Goal: Obtain resource: Obtain resource

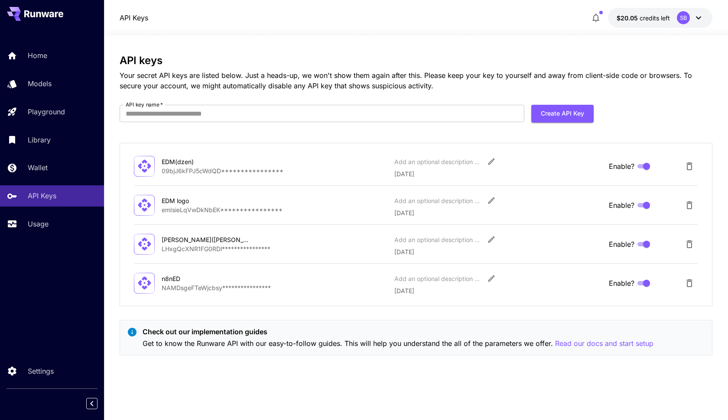
click at [182, 162] on div "EDM(dzen)" at bounding box center [205, 161] width 87 height 9
click at [145, 159] on icon at bounding box center [144, 166] width 15 height 15
click at [171, 278] on div "n8nED" at bounding box center [205, 278] width 87 height 9
click at [146, 280] on icon at bounding box center [144, 283] width 13 height 13
click at [146, 244] on icon at bounding box center [144, 244] width 15 height 15
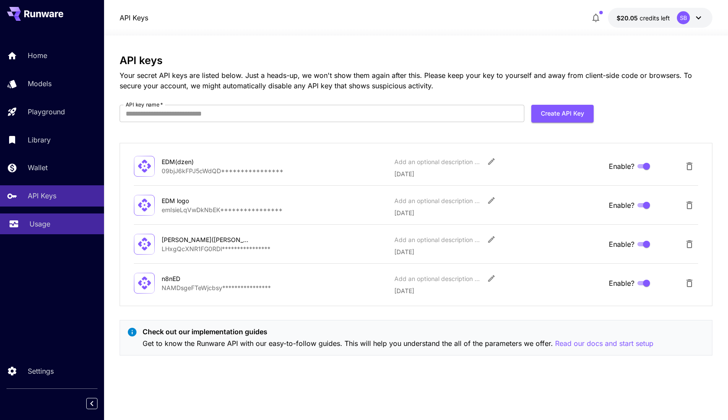
click at [43, 219] on p "Usage" at bounding box center [39, 224] width 21 height 10
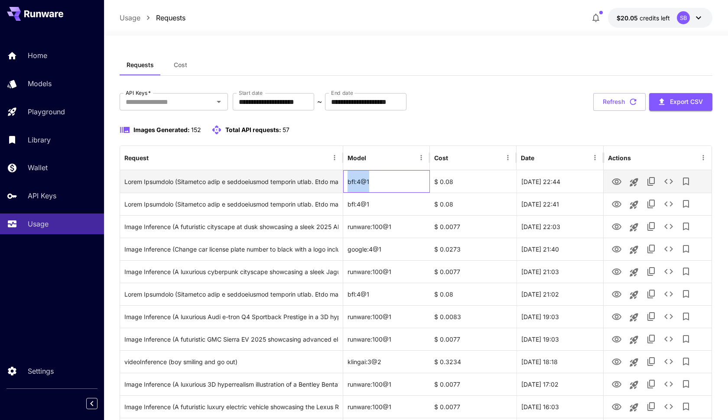
drag, startPoint x: 372, startPoint y: 181, endPoint x: 347, endPoint y: 181, distance: 24.7
click at [347, 181] on div "bfl:4@1" at bounding box center [386, 181] width 87 height 23
copy div "bfl:4@1"
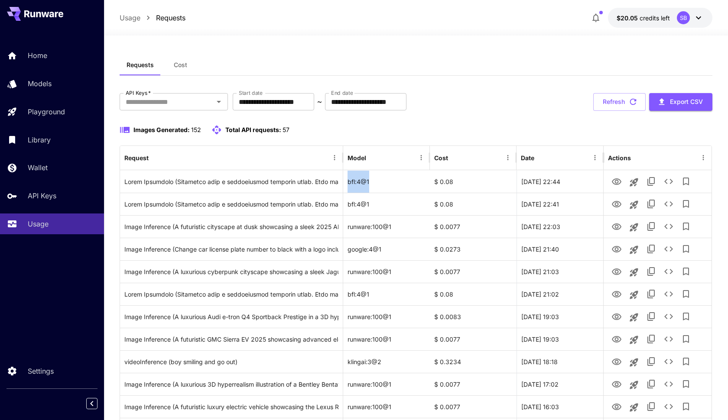
click at [697, 19] on icon at bounding box center [698, 18] width 10 height 10
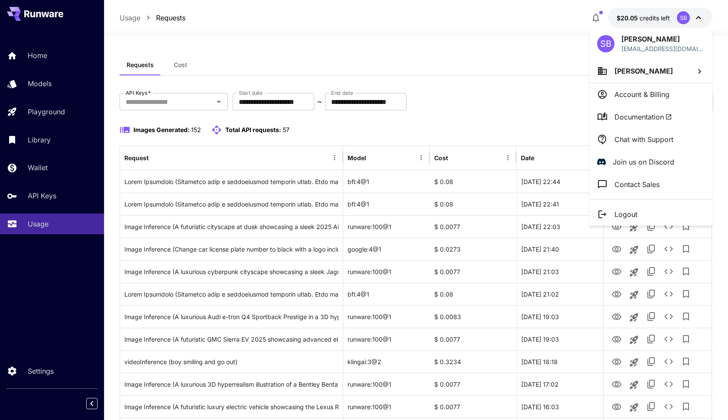
click at [637, 119] on span "Documentation" at bounding box center [643, 117] width 58 height 10
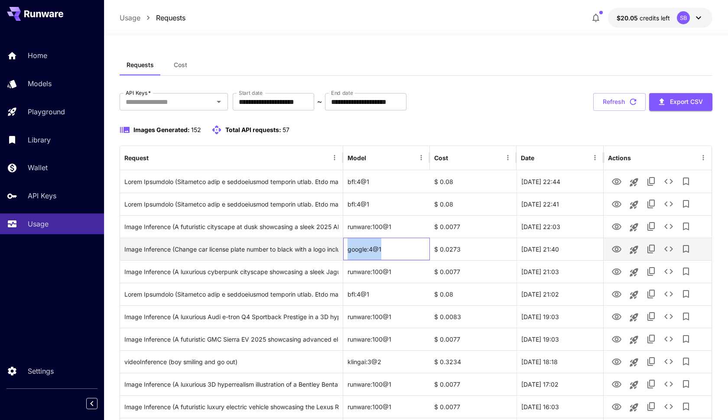
drag, startPoint x: 390, startPoint y: 251, endPoint x: 348, endPoint y: 251, distance: 42.5
click at [348, 251] on div "google:4@1" at bounding box center [386, 249] width 87 height 23
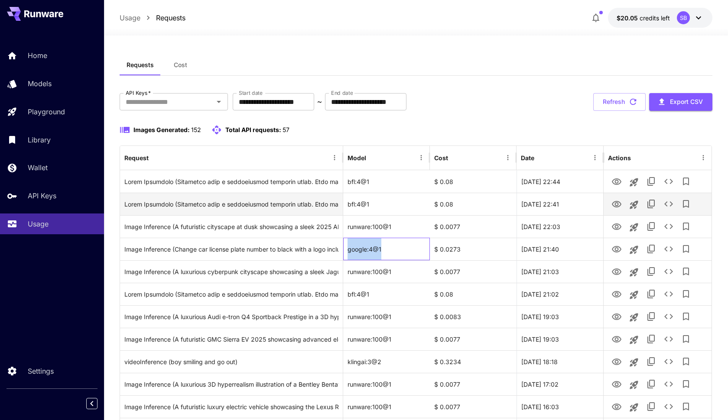
copy div "google:4@1"
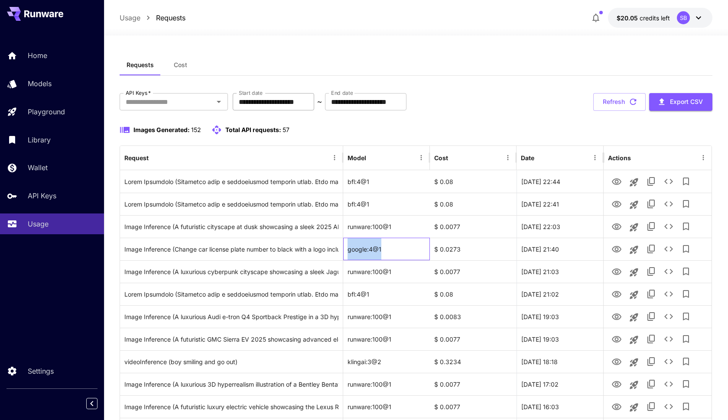
copy div "google:4@1"
